Goal: Information Seeking & Learning: Find specific page/section

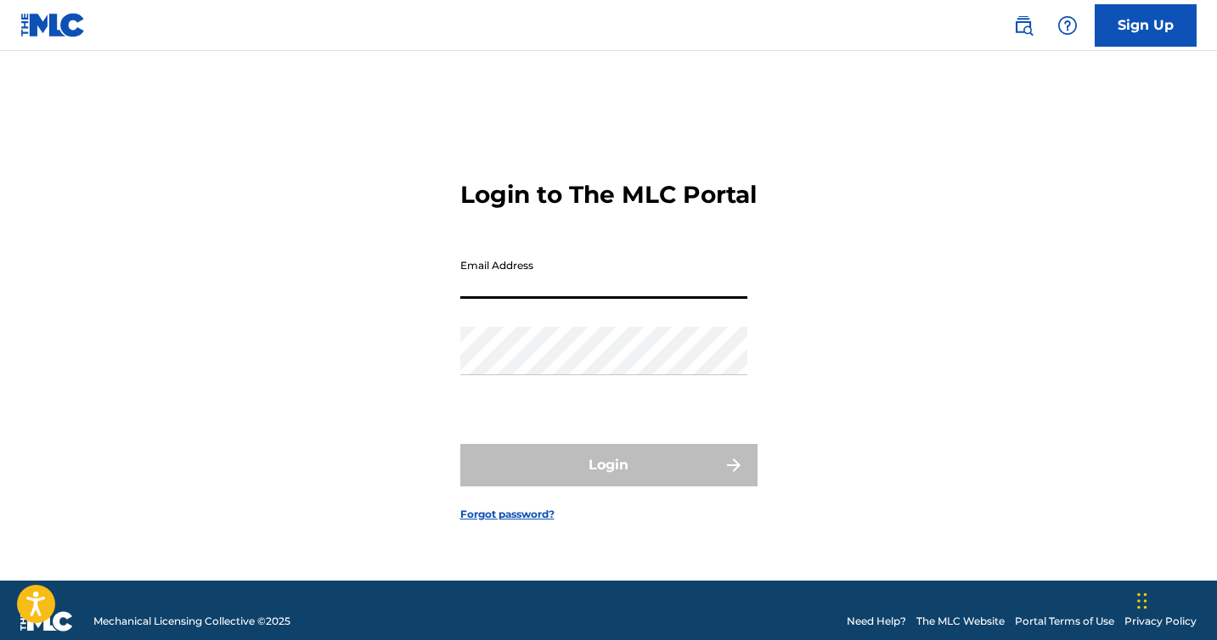
click at [568, 288] on input "Email Address" at bounding box center [603, 275] width 287 height 48
click at [525, 299] on input "Email Address" at bounding box center [603, 275] width 287 height 48
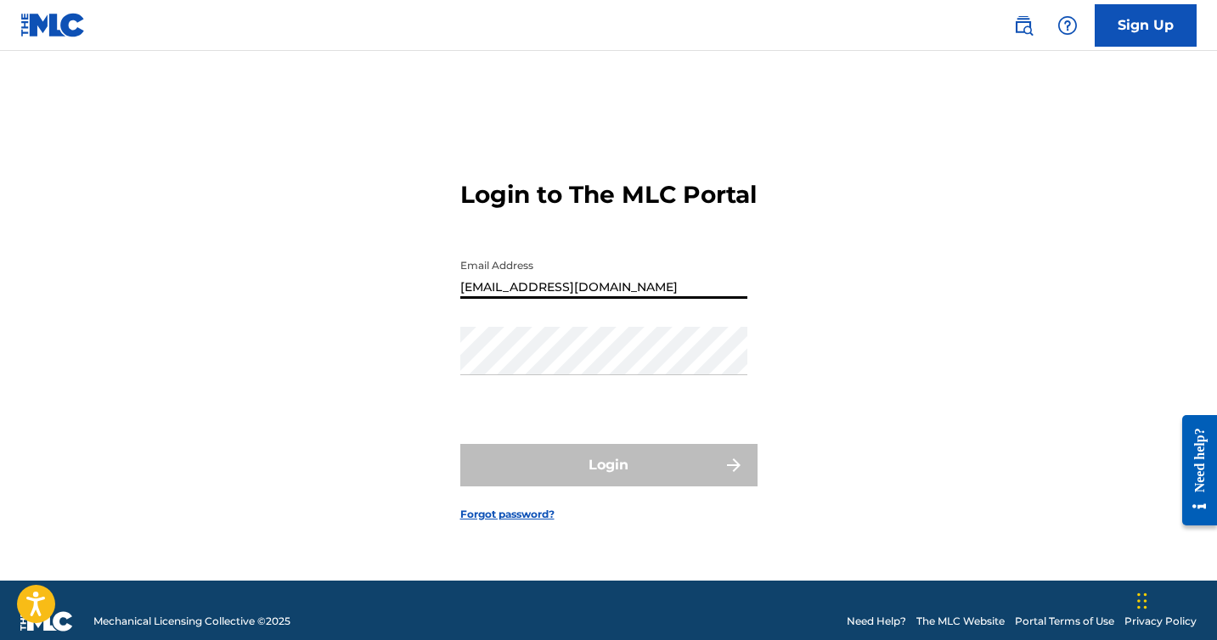
type input "[EMAIL_ADDRESS][DOMAIN_NAME]"
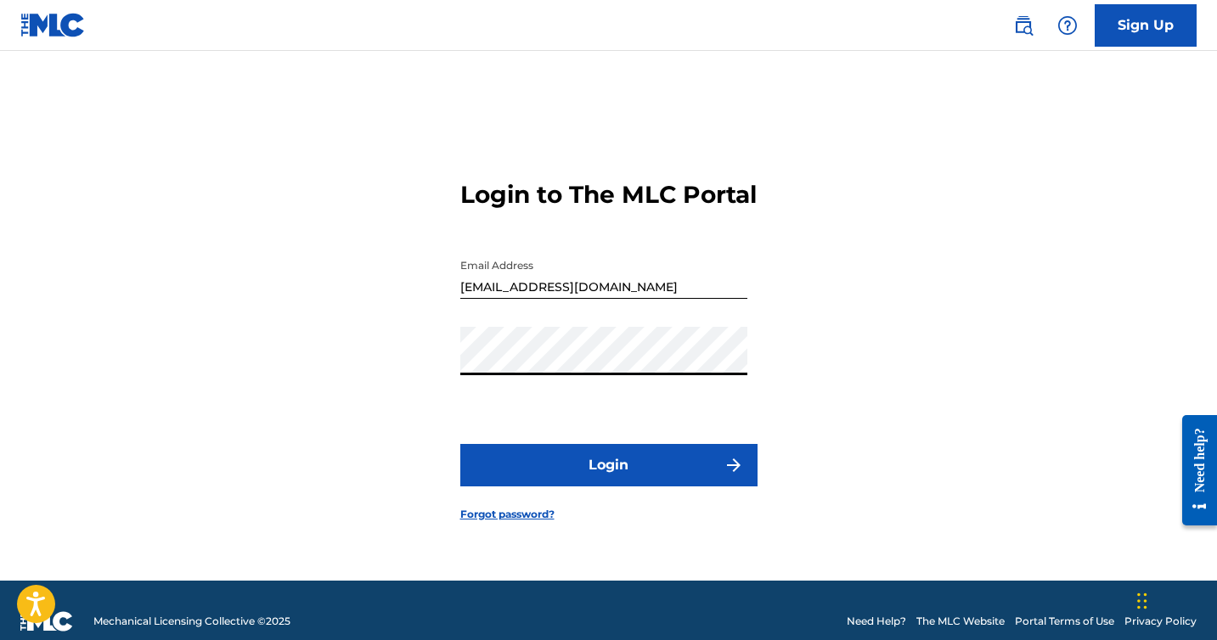
click at [460, 444] on button "Login" at bounding box center [608, 465] width 297 height 42
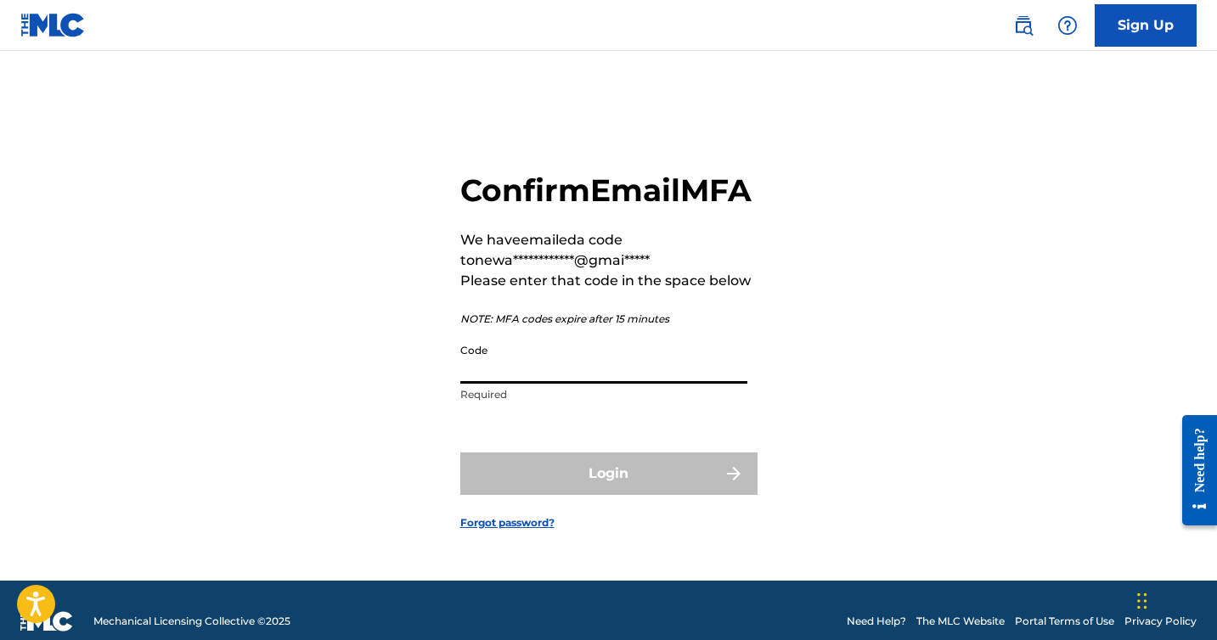
click at [634, 384] on input "Code" at bounding box center [603, 360] width 287 height 48
paste input "362221"
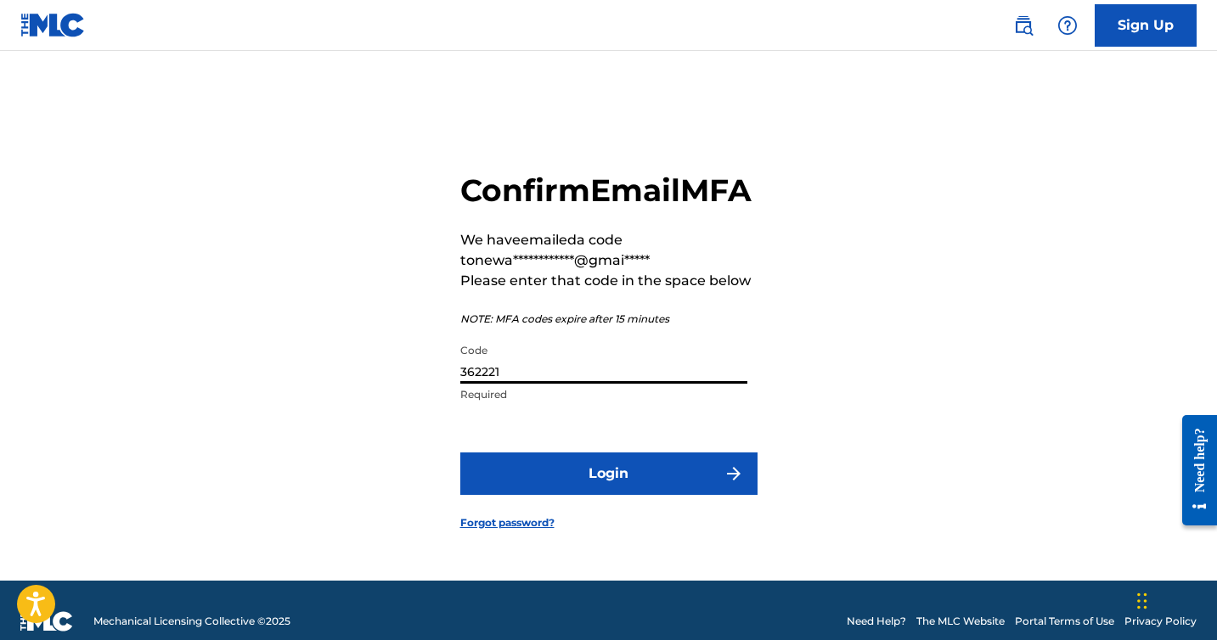
type input "362221"
click at [608, 482] on button "Login" at bounding box center [608, 474] width 297 height 42
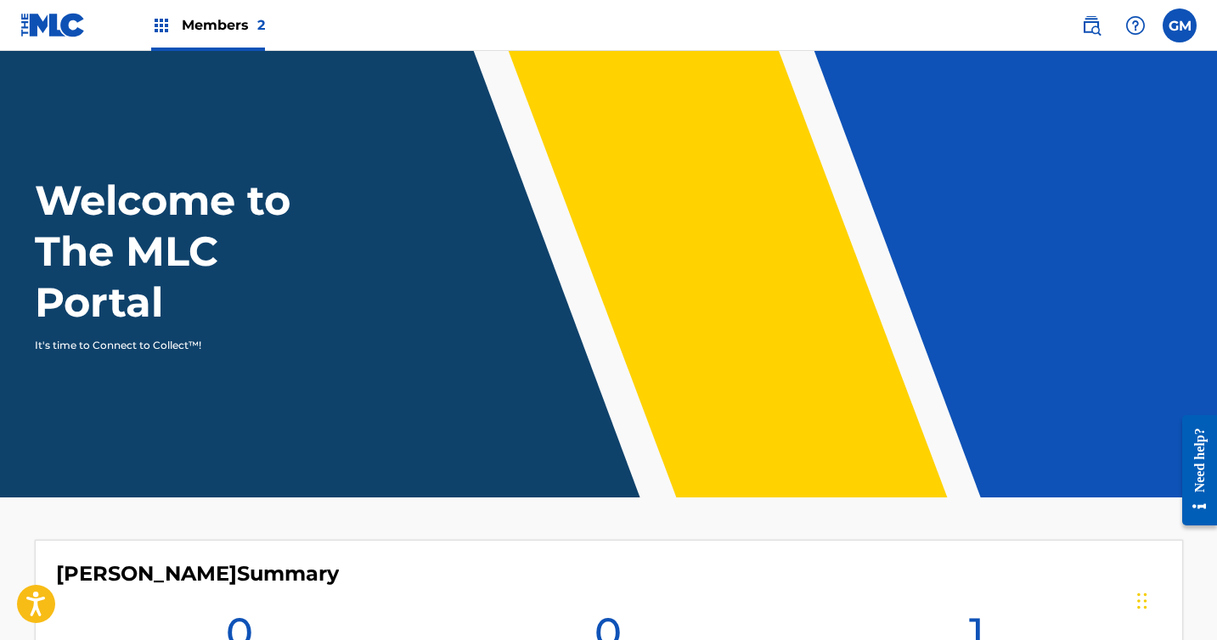
click at [178, 16] on div "Members 2" at bounding box center [208, 25] width 114 height 50
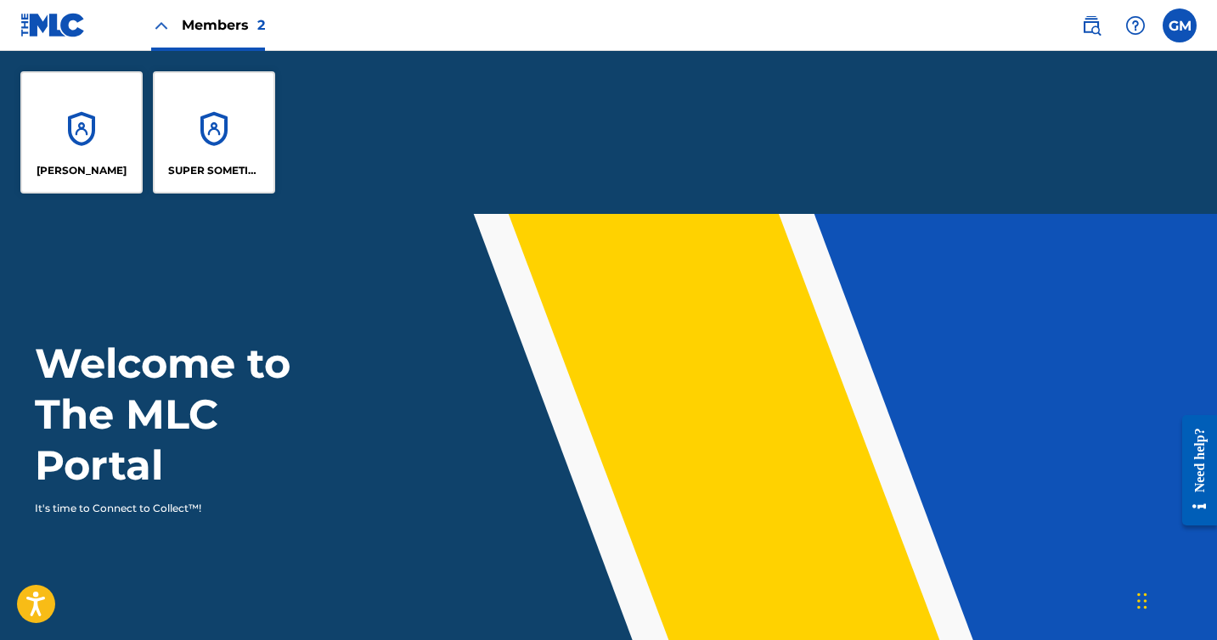
click at [247, 136] on div "SUPER SOMETIMES PUBLISHING" at bounding box center [214, 132] width 122 height 122
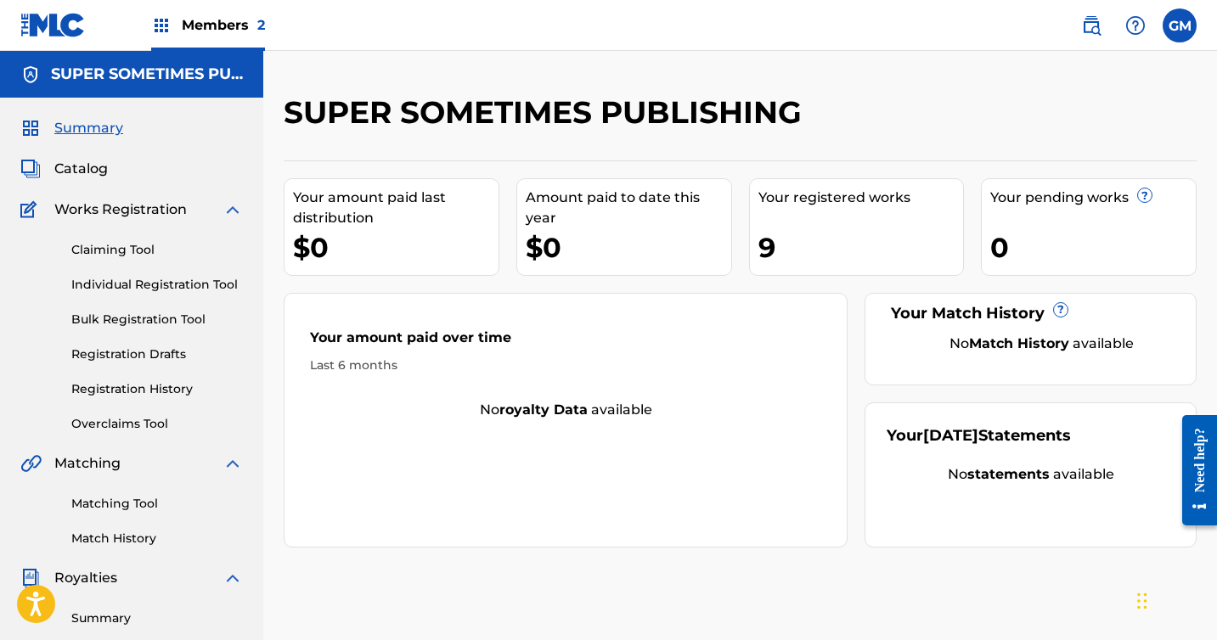
click at [102, 173] on span "Catalog" at bounding box center [81, 169] width 54 height 20
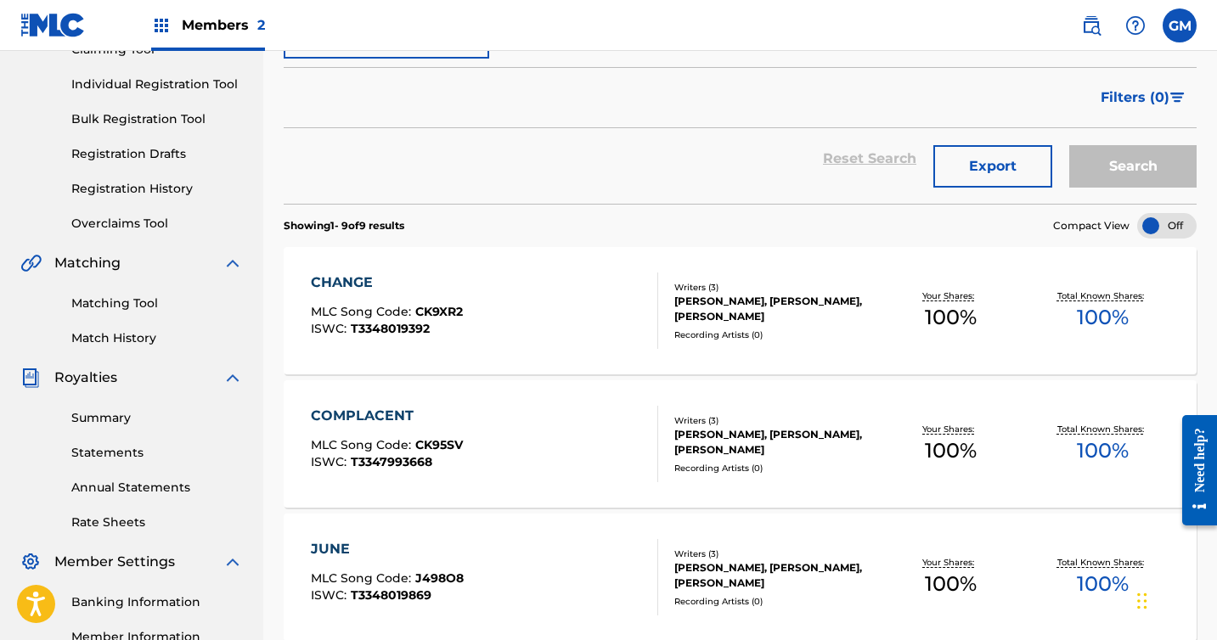
scroll to position [195, 0]
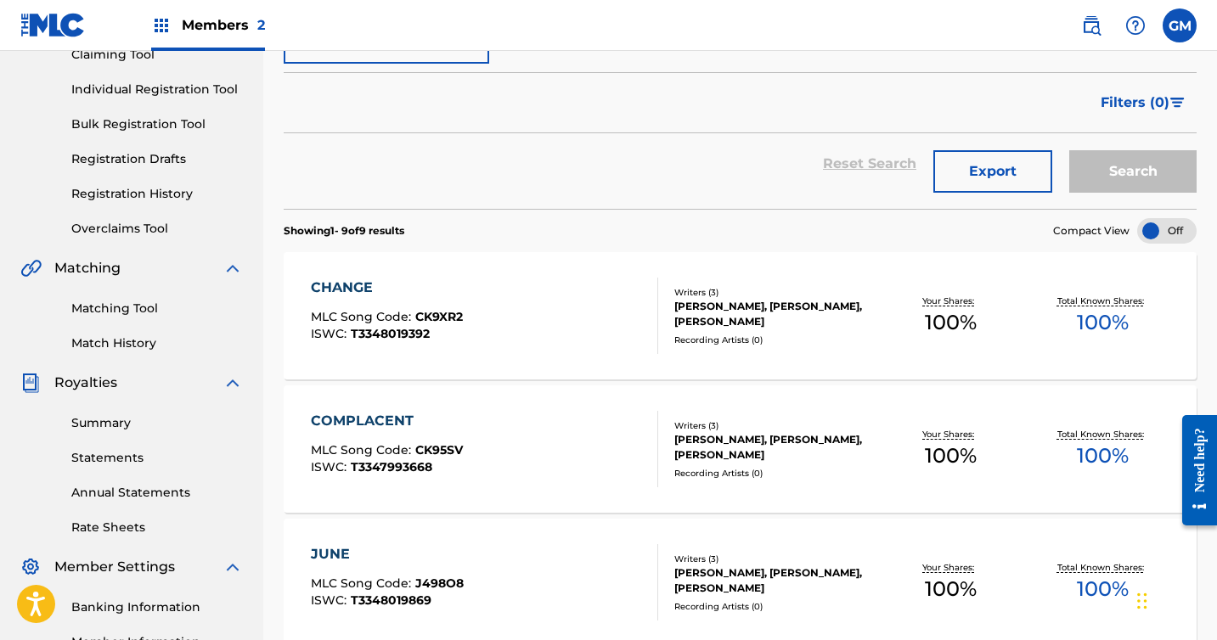
click at [569, 331] on div "CHANGE MLC Song Code : CK9XR2 ISWC : T3348019392" at bounding box center [484, 316] width 347 height 76
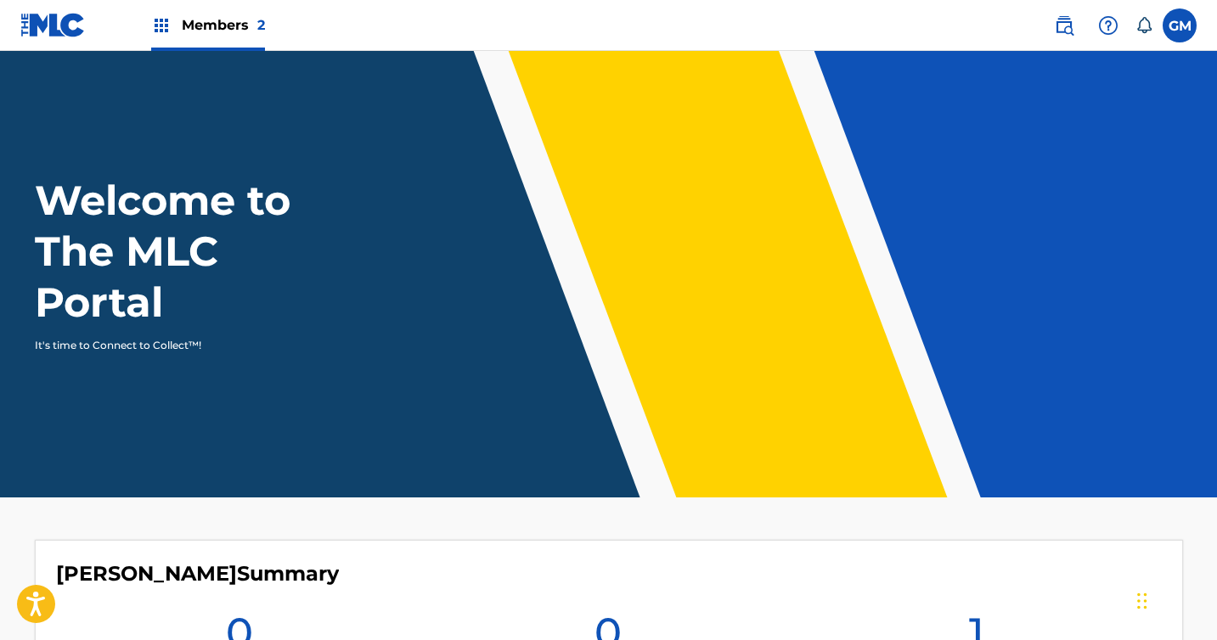
click at [1187, 16] on label at bounding box center [1180, 25] width 34 height 34
click at [1180, 25] on input "GM Gabe Munoz newaestheticband@gmail.com Notification Preferences Profile Log o…" at bounding box center [1180, 25] width 0 height 0
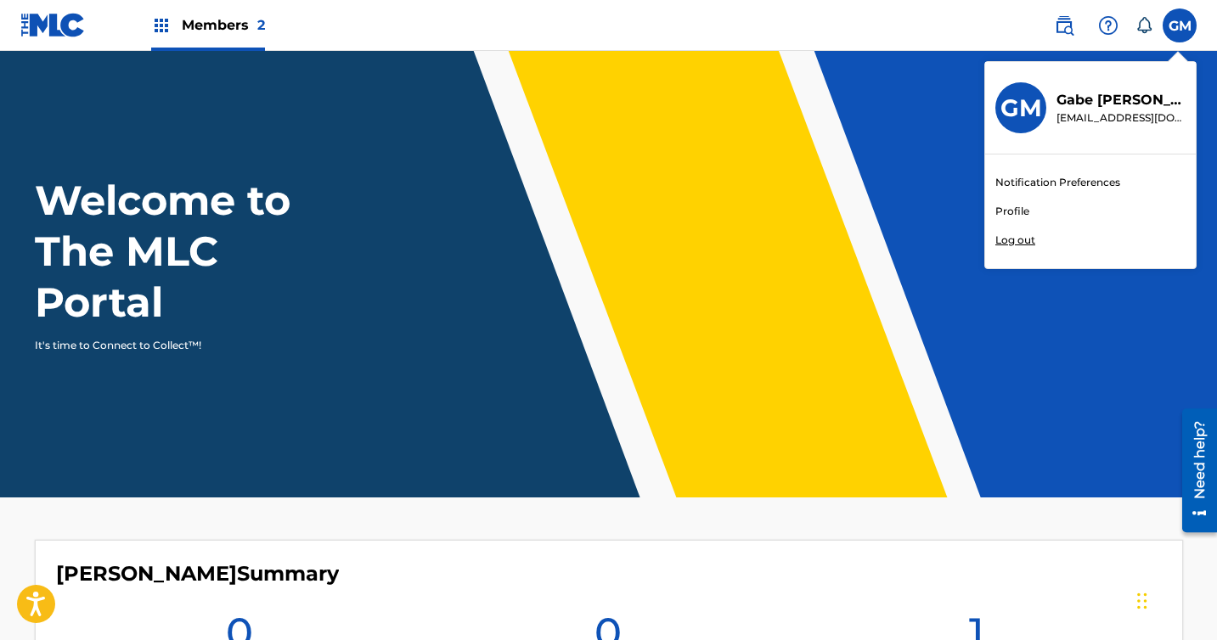
click at [1011, 207] on link "Profile" at bounding box center [1013, 211] width 34 height 15
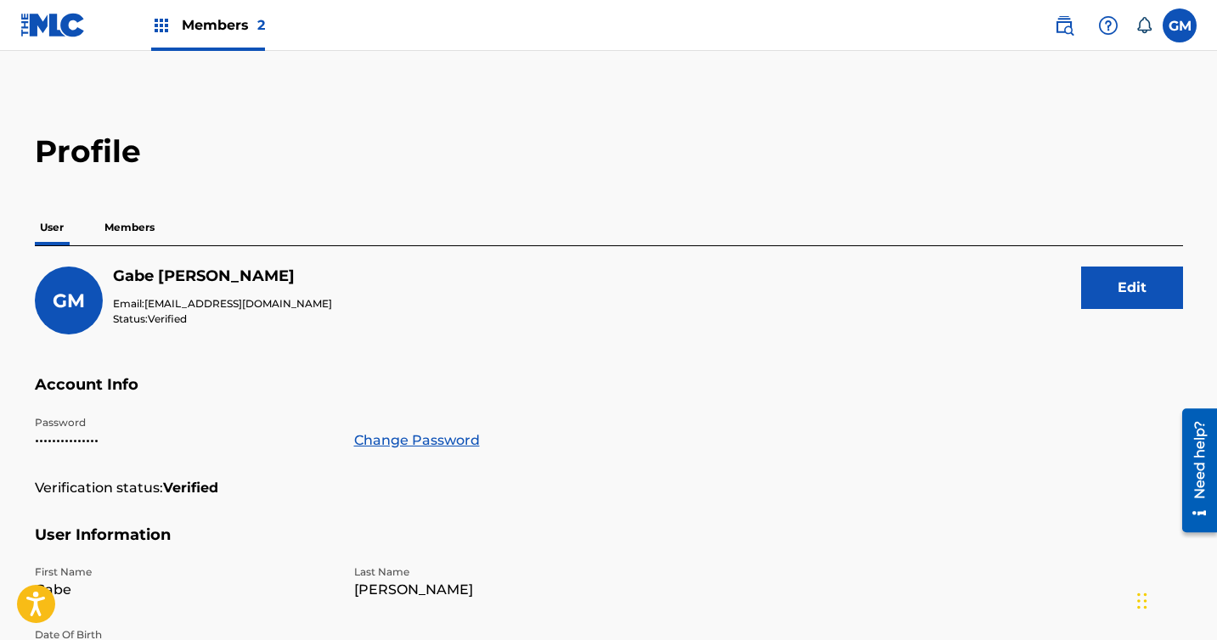
scroll to position [503, 0]
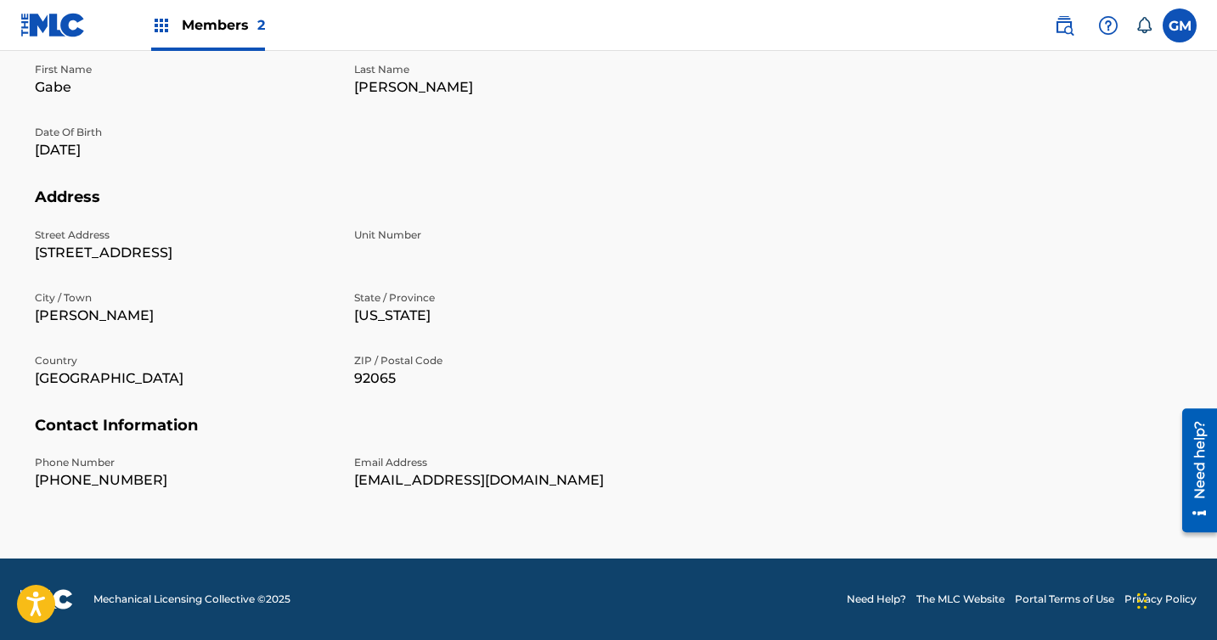
click at [871, 601] on link "Need Help?" at bounding box center [876, 599] width 59 height 15
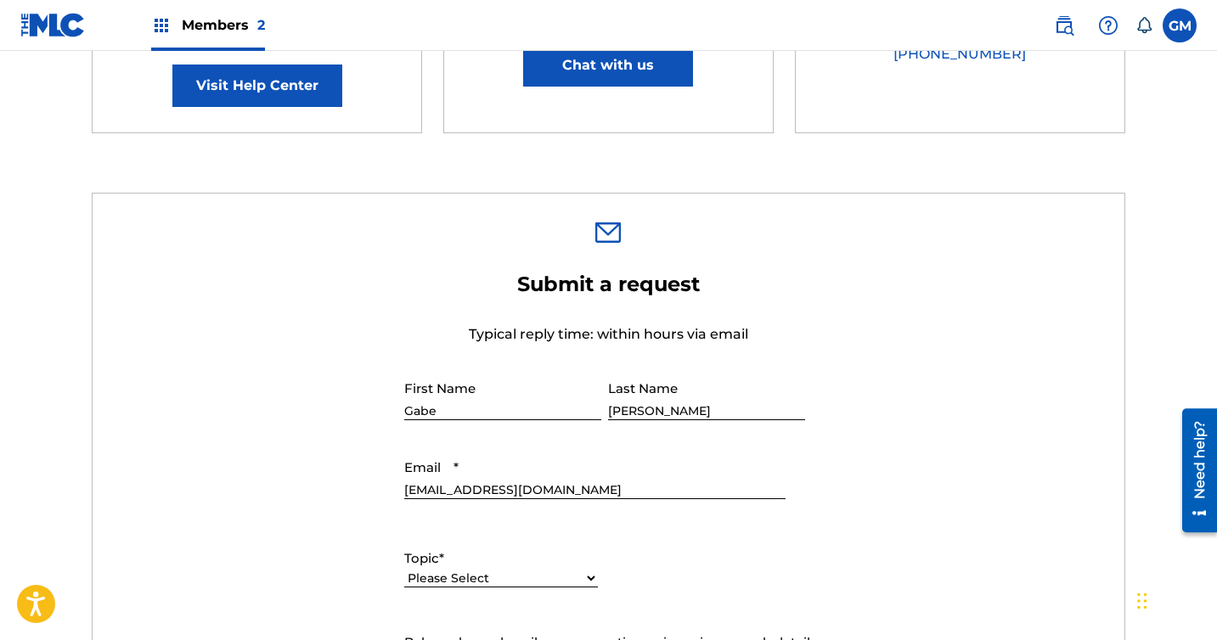
scroll to position [222, 0]
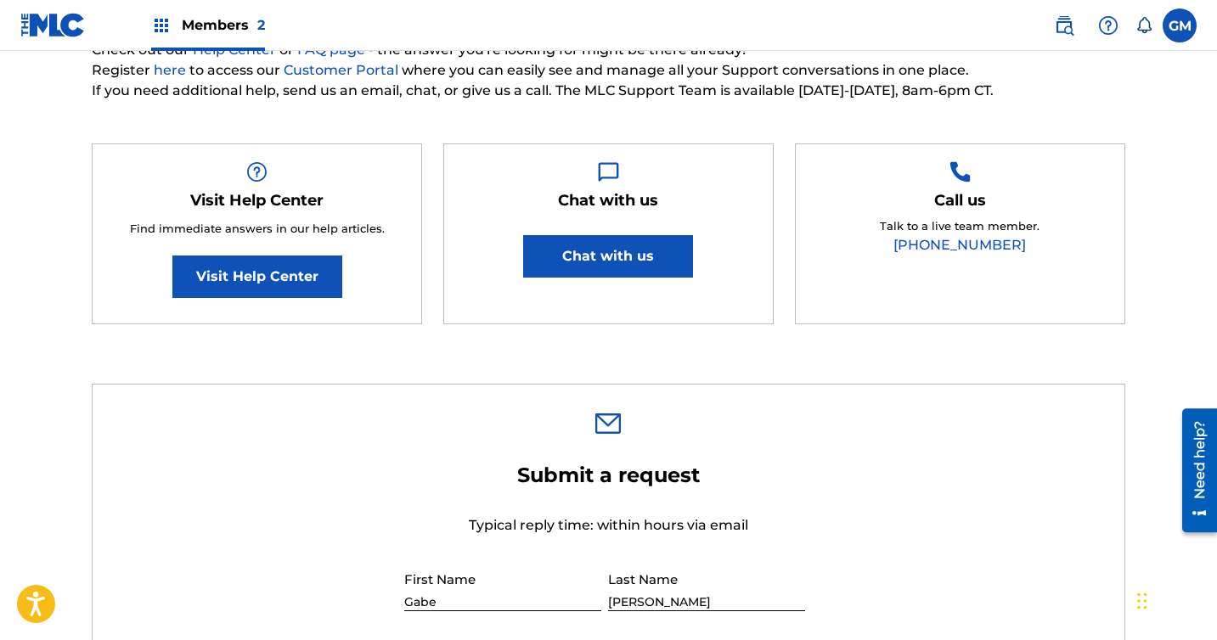
click at [227, 314] on div "Visit Help Center Find immediate answers in our help articles. Visit Help Center" at bounding box center [257, 235] width 330 height 182
click at [227, 286] on link "Visit Help Center" at bounding box center [257, 277] width 170 height 42
